Goal: Task Accomplishment & Management: Use online tool/utility

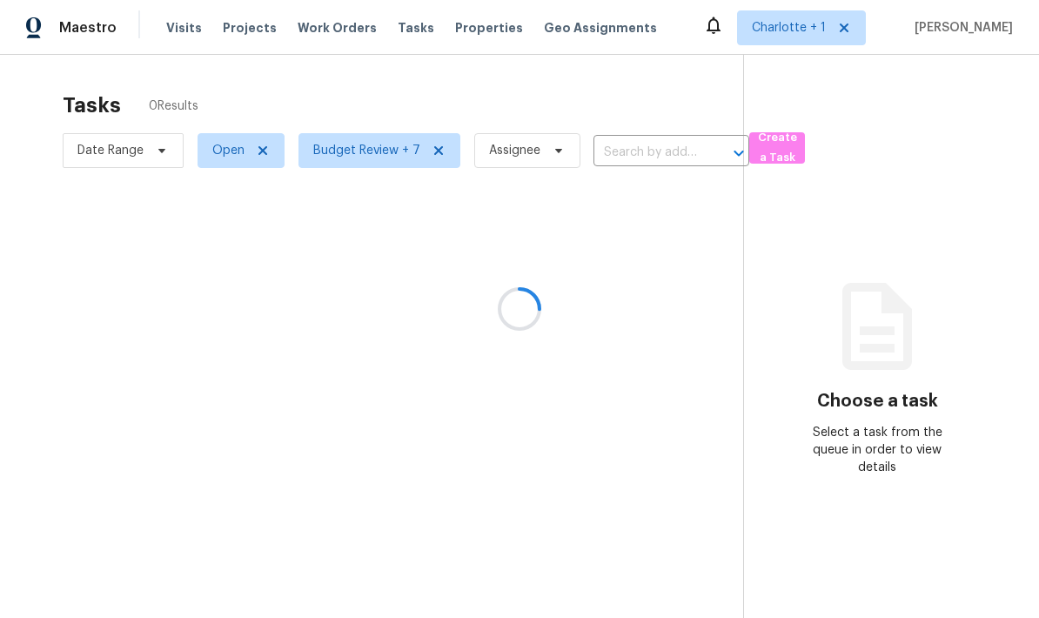
scroll to position [70, 0]
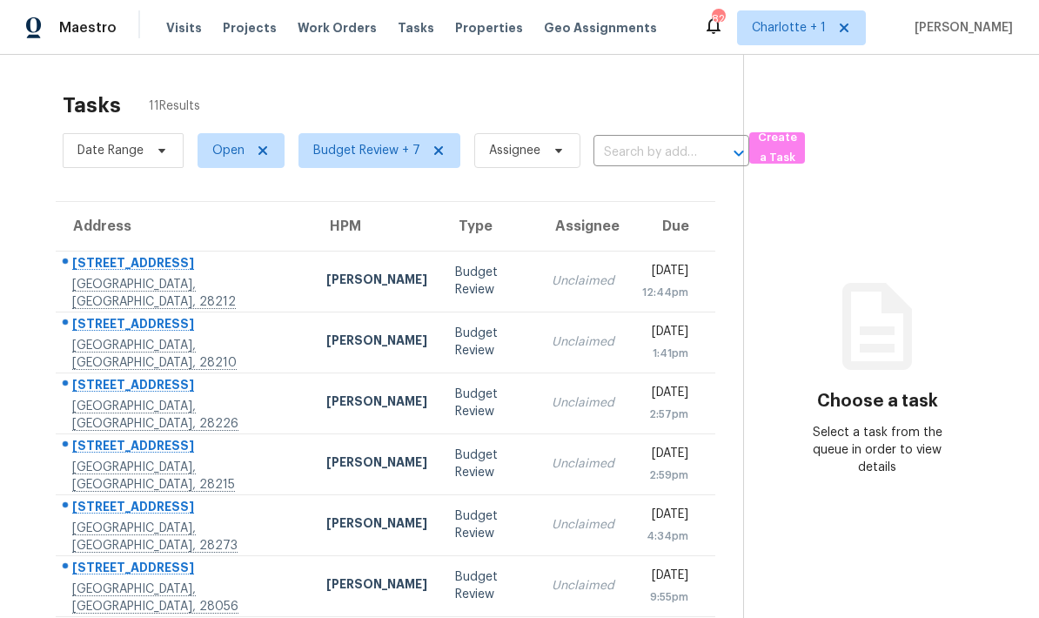
click at [326, 271] on div "[PERSON_NAME]" at bounding box center [376, 282] width 101 height 22
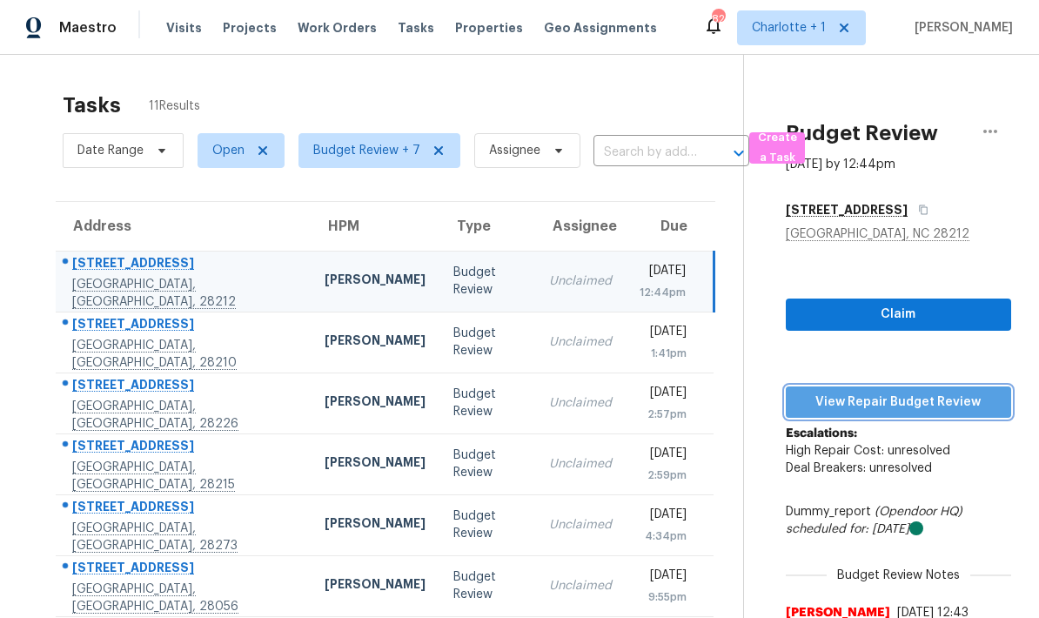
click at [923, 392] on span "View Repair Budget Review" at bounding box center [899, 403] width 198 height 22
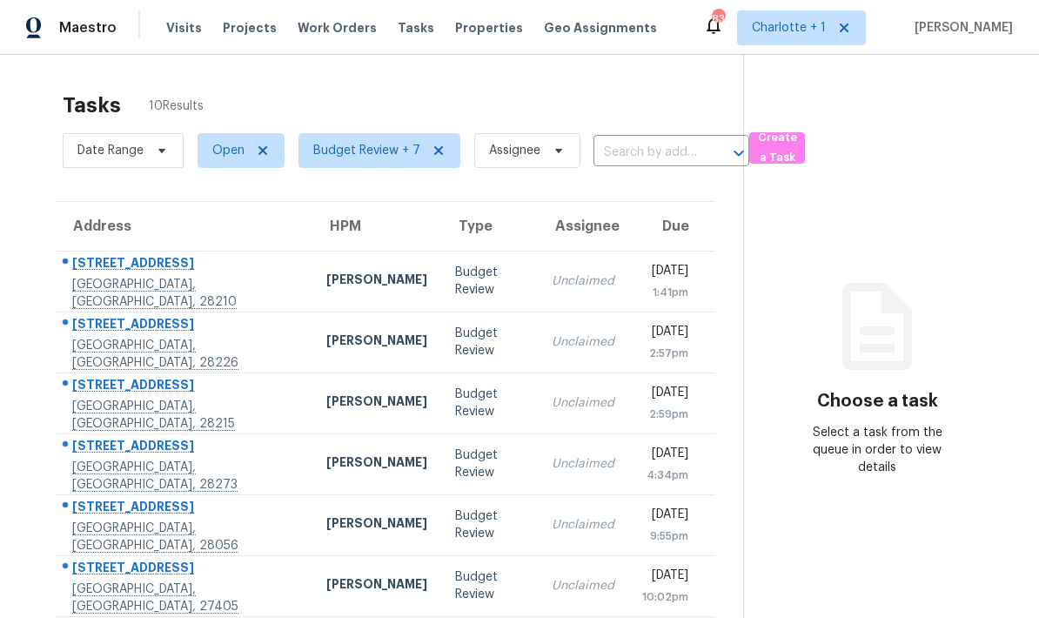
click at [326, 284] on div "[PERSON_NAME]" at bounding box center [376, 282] width 101 height 22
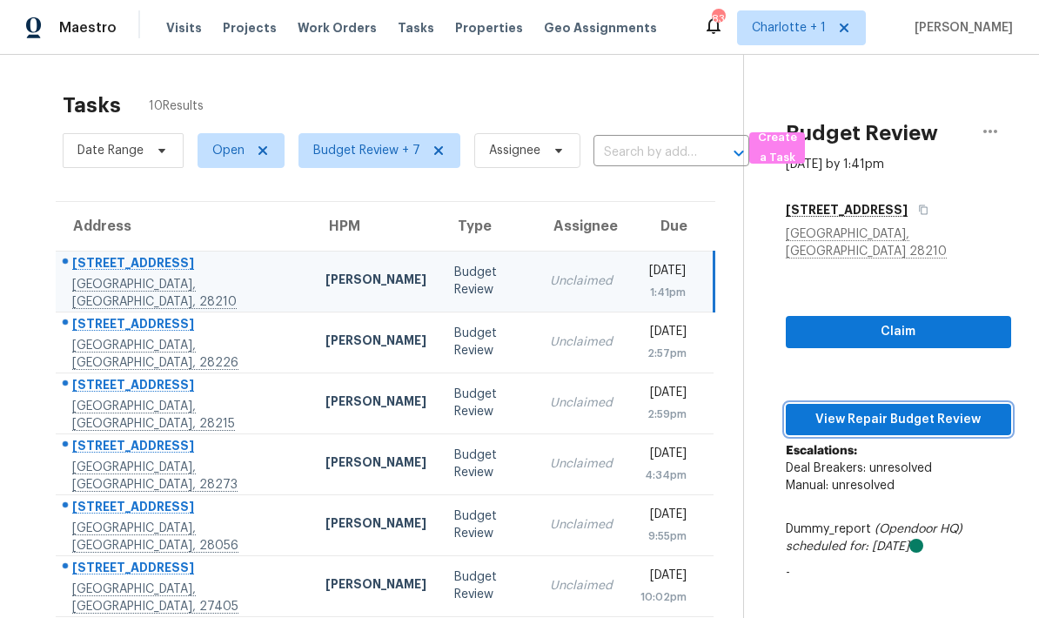
click at [920, 409] on span "View Repair Budget Review" at bounding box center [899, 420] width 198 height 22
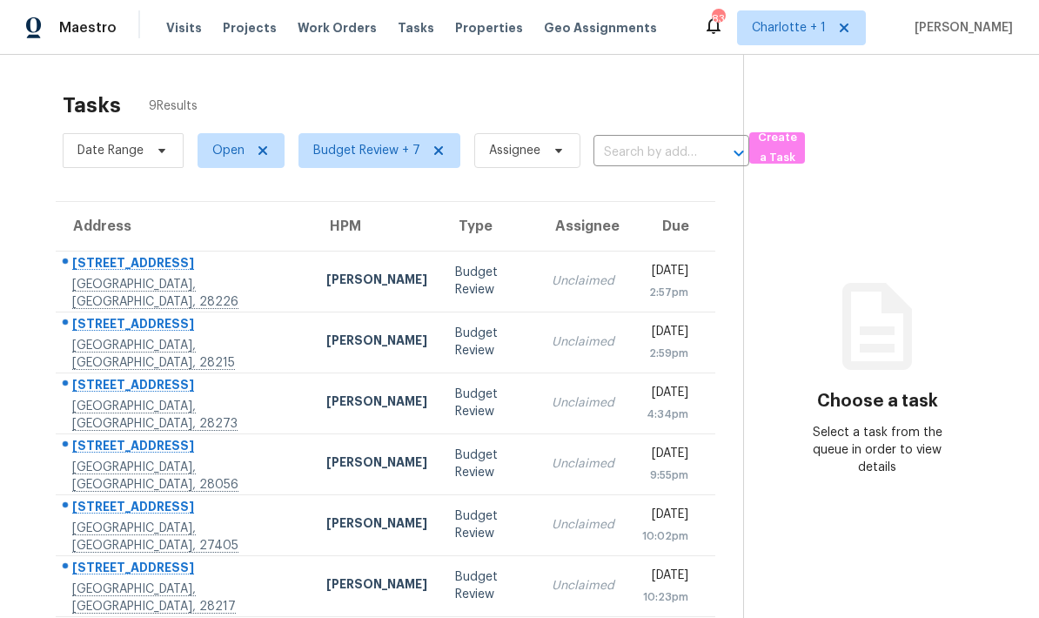
click at [538, 300] on td "Unclaimed" at bounding box center [583, 281] width 91 height 61
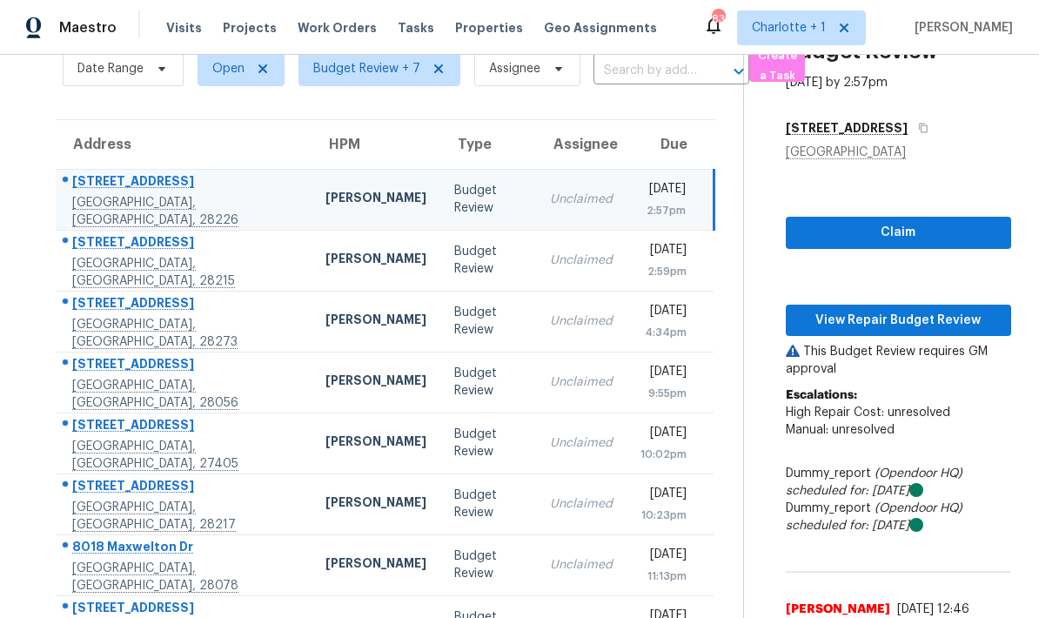
scroll to position [85, 0]
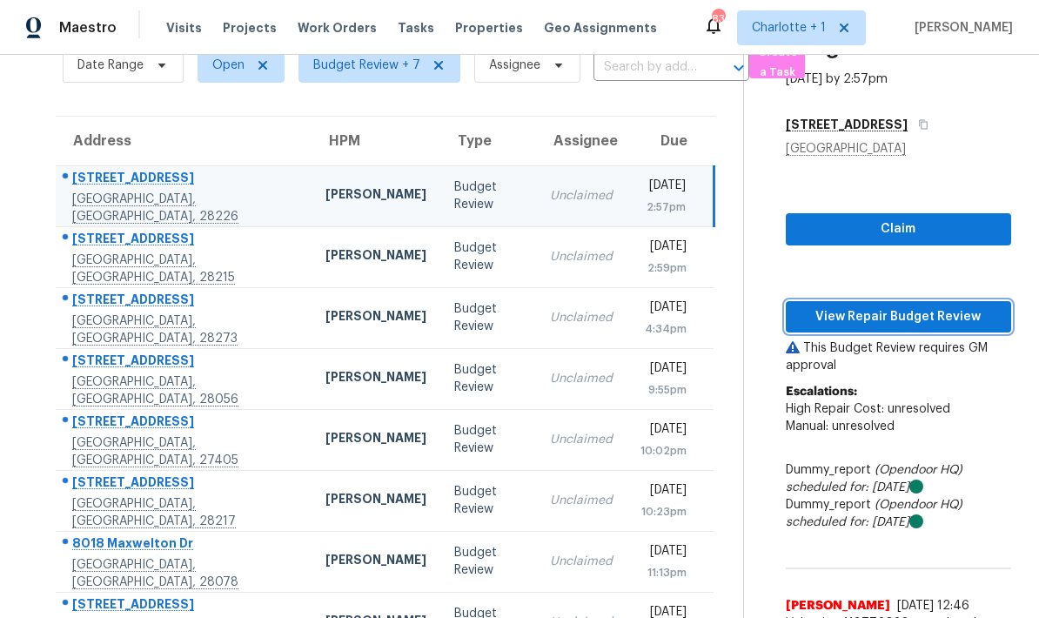
click at [896, 323] on span "View Repair Budget Review" at bounding box center [899, 317] width 198 height 22
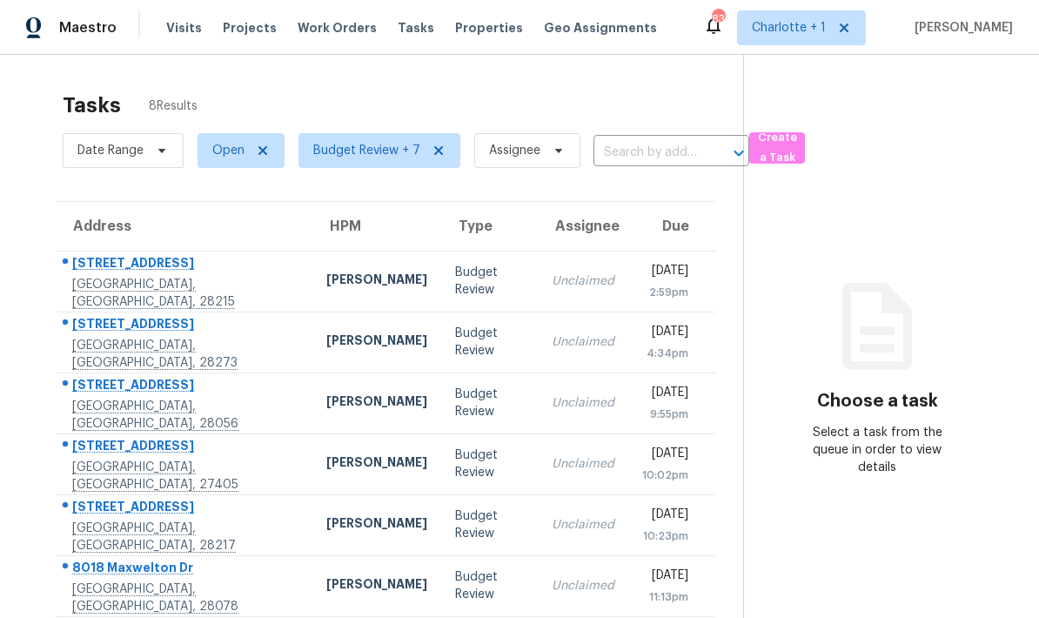
click at [538, 299] on td "Unclaimed" at bounding box center [583, 281] width 91 height 61
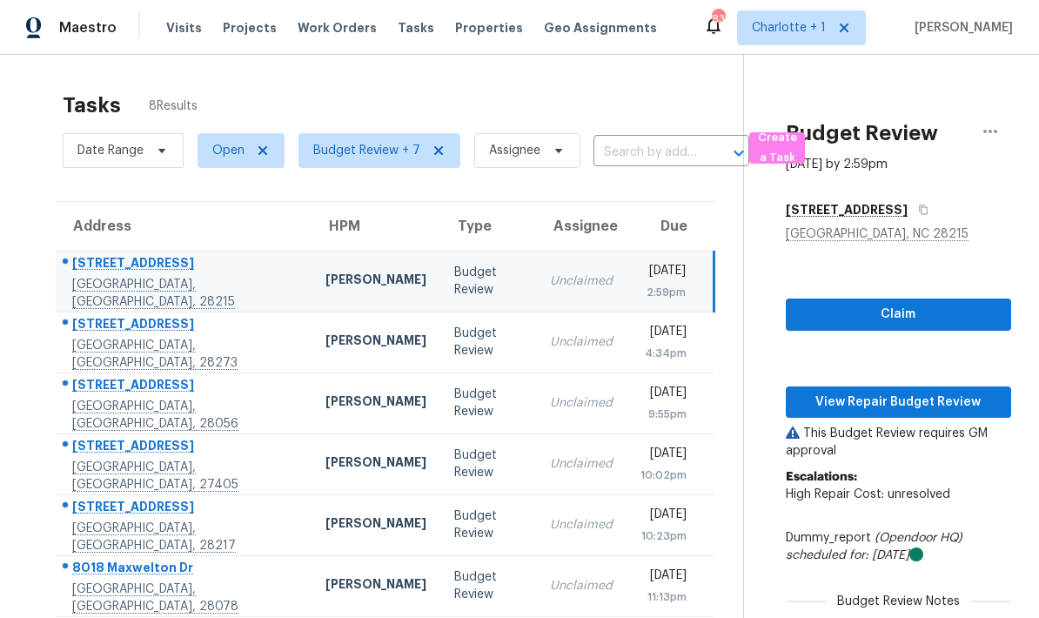
click at [641, 284] on div "2:59pm" at bounding box center [663, 292] width 45 height 17
click at [893, 392] on span "View Repair Budget Review" at bounding box center [899, 403] width 198 height 22
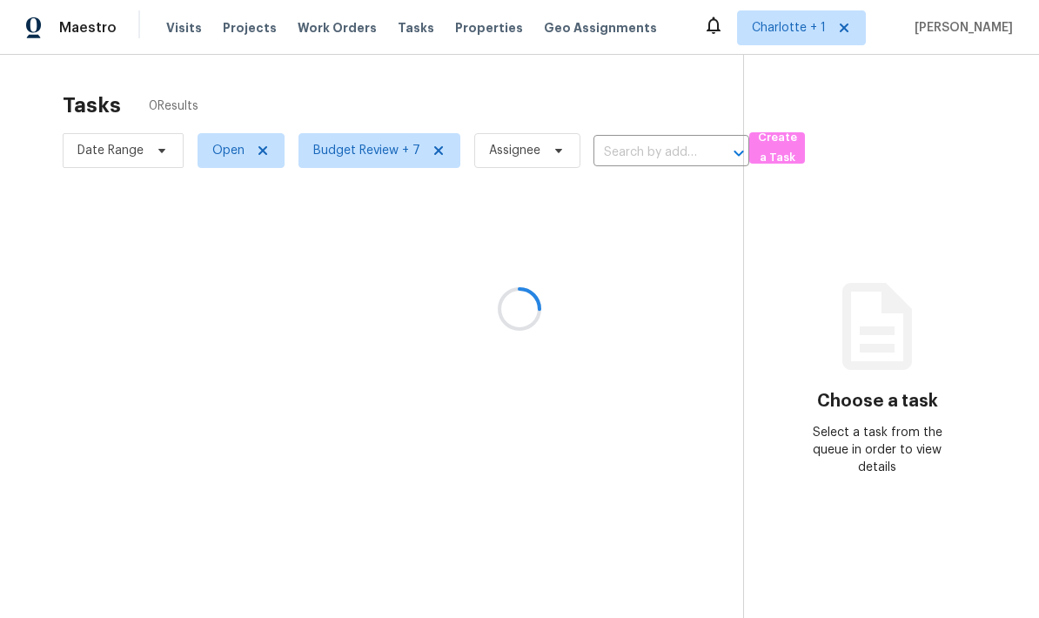
scroll to position [70, 0]
